Goal: Task Accomplishment & Management: Complete application form

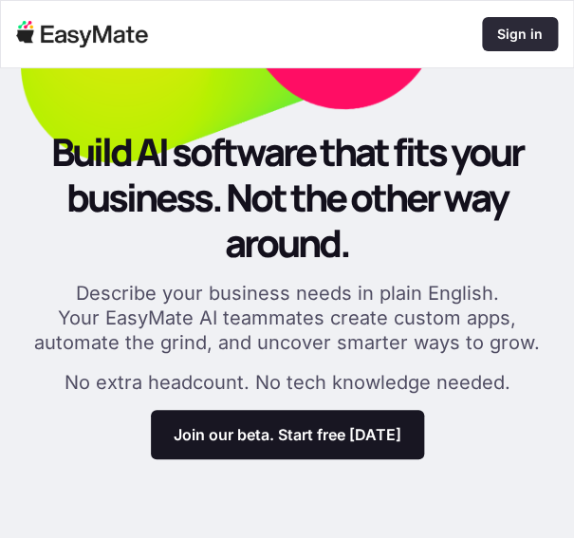
click at [503, 28] on p "Sign in" at bounding box center [520, 34] width 46 height 19
click at [512, 43] on p "Sign in" at bounding box center [520, 34] width 46 height 19
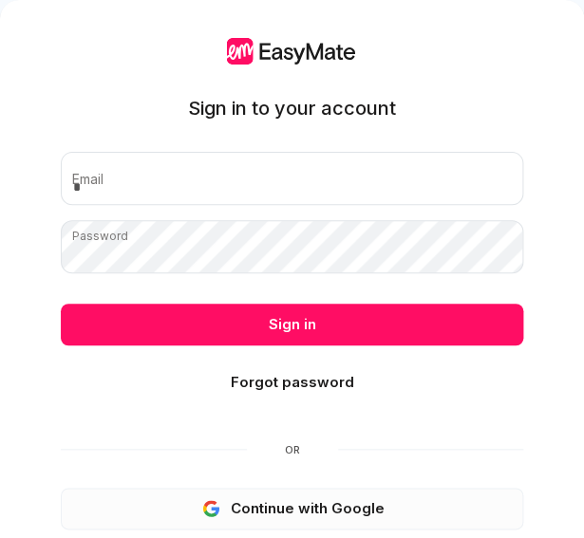
click at [306, 500] on button "Continue with Google" at bounding box center [292, 509] width 462 height 42
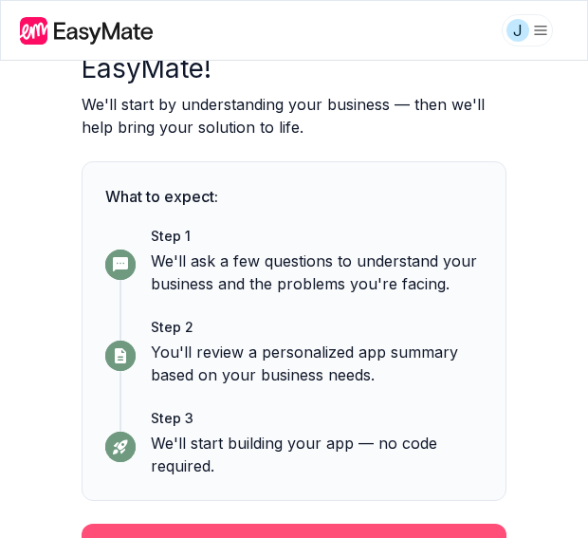
click at [353, 524] on button "Continue" at bounding box center [294, 548] width 425 height 49
